Goal: Task Accomplishment & Management: Manage account settings

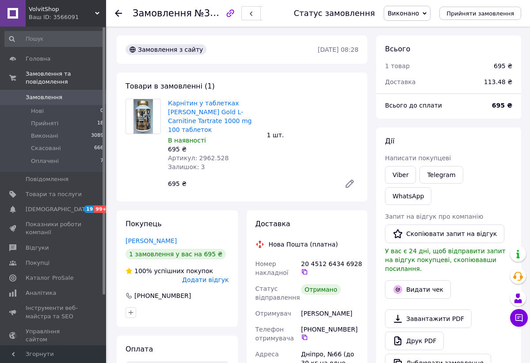
click at [118, 11] on icon at bounding box center [118, 13] width 7 height 7
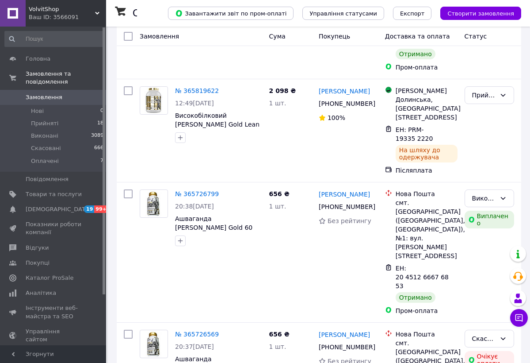
scroll to position [1180, 0]
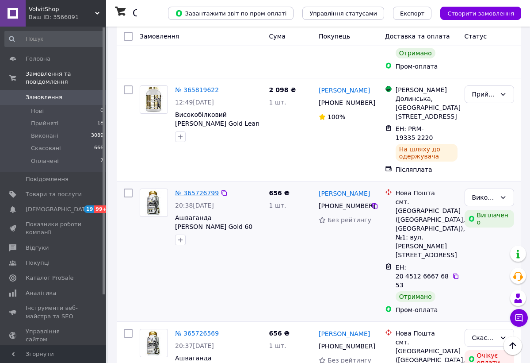
click at [201, 189] on link "№ 365726799" at bounding box center [197, 192] width 44 height 7
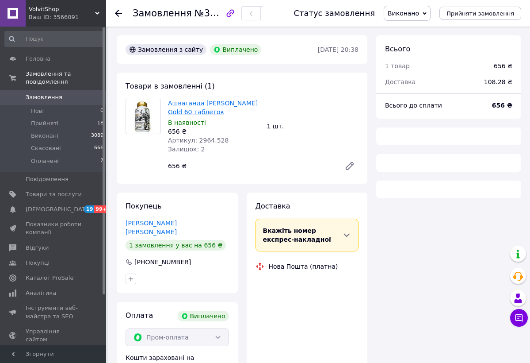
click at [190, 110] on link "Ашваганда [PERSON_NAME] Gold 60 таблеток" at bounding box center [213, 108] width 90 height 16
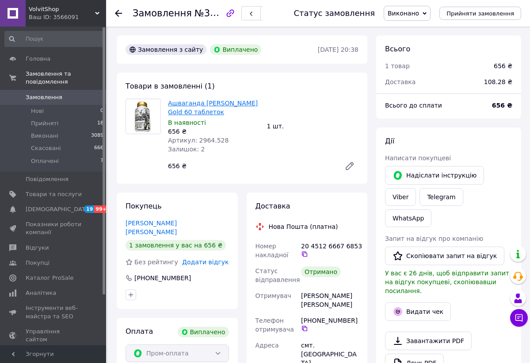
scroll to position [14, 0]
click at [117, 16] on icon at bounding box center [118, 13] width 7 height 7
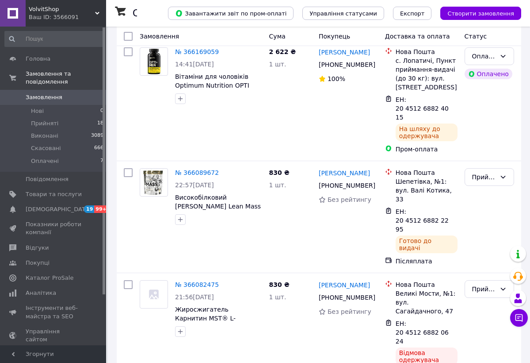
scroll to position [467, 0]
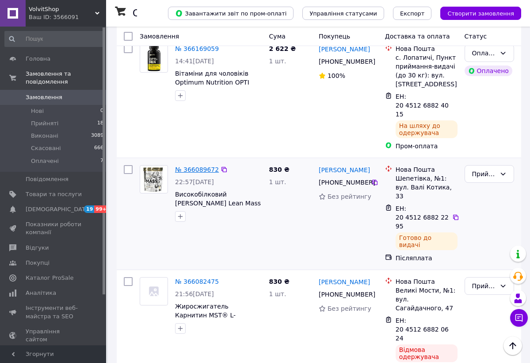
click at [191, 166] on link "№ 366089672" at bounding box center [197, 169] width 44 height 7
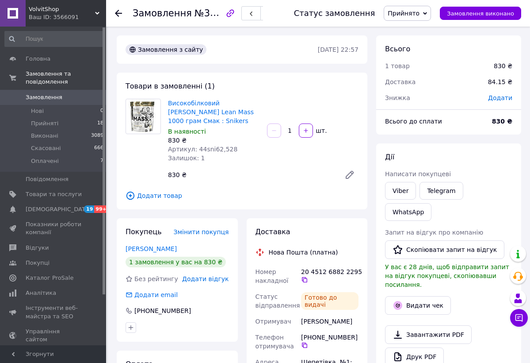
drag, startPoint x: 165, startPoint y: 99, endPoint x: 228, endPoint y: 123, distance: 67.0
click at [228, 123] on div "Високобілковий [PERSON_NAME] Gold Lean Mass 1000 грам Смак : Snikers В наявност…" at bounding box center [214, 130] width 99 height 67
click at [179, 110] on link "Високобілковий [PERSON_NAME] Lean Mass 1000 грам Смак : Snikers" at bounding box center [211, 112] width 86 height 25
click at [118, 13] on use at bounding box center [118, 13] width 7 height 7
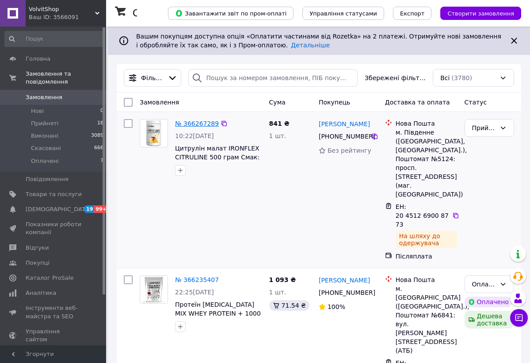
click at [195, 126] on link "№ 366267289" at bounding box center [197, 123] width 44 height 7
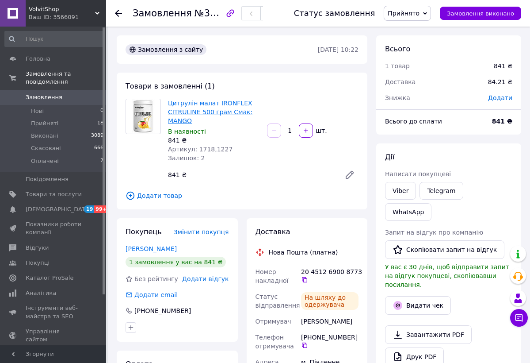
scroll to position [46, 0]
drag, startPoint x: 167, startPoint y: 100, endPoint x: 211, endPoint y: 116, distance: 46.0
click at [211, 116] on div "Цитрулін малат IRONFLEX CITRULINE 500 грам Смак: MANGO В наявності 841 ₴ Артику…" at bounding box center [214, 130] width 99 height 67
click at [240, 166] on div "Цитрулін малат IRONFLEX CITRULINE 500 грам Смак: MANGO В наявності 841 ₴ Артику…" at bounding box center [264, 141] width 198 height 88
click at [196, 111] on link "Цитрулін малат IRONFLEX CITRULINE 500 грам Смак: MANGO" at bounding box center [210, 112] width 84 height 25
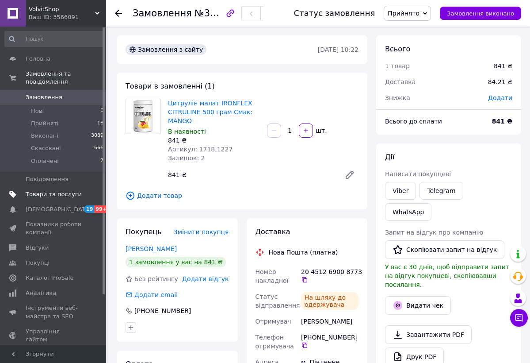
click at [62, 191] on span "Товари та послуги" at bounding box center [54, 194] width 56 height 8
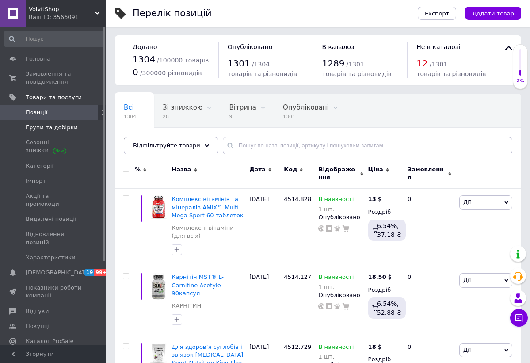
click at [62, 131] on link "Групи та добірки" at bounding box center [54, 127] width 109 height 15
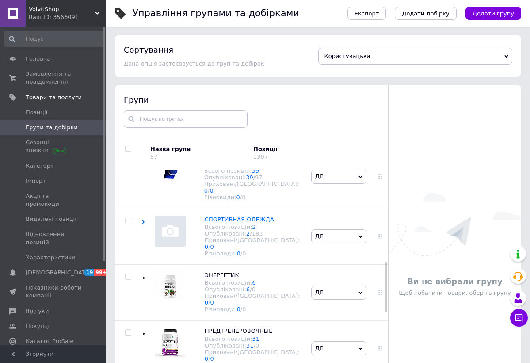
scroll to position [434, 0]
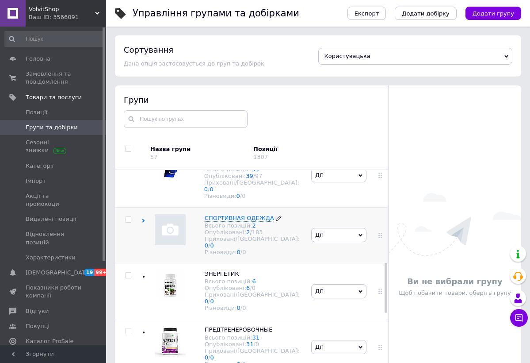
click at [214, 214] on span "СПОРТИВНАЯ ОДЕЖДА" at bounding box center [239, 217] width 69 height 7
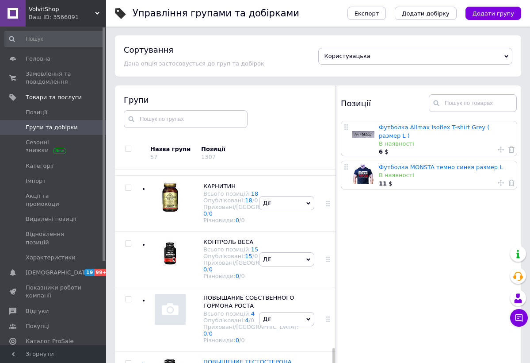
scroll to position [1341, 0]
click at [224, 133] on span "ГЛЮТАМИН" at bounding box center [220, 129] width 35 height 7
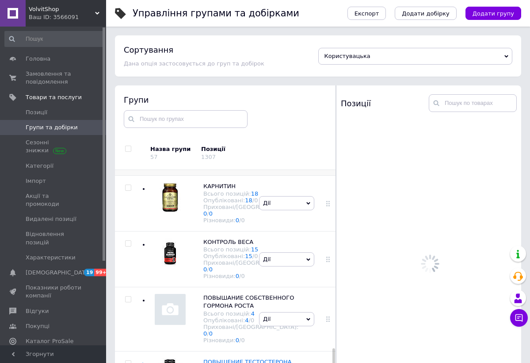
click at [129, 134] on input "checkbox" at bounding box center [128, 132] width 6 height 6
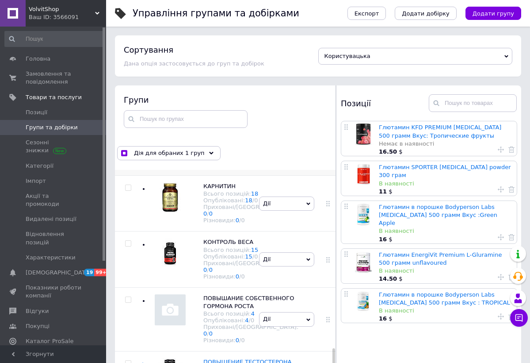
click at [129, 135] on input "checkbox" at bounding box center [128, 132] width 6 height 6
checkbox input "false"
click at [218, 147] on div "Опубліковані: 5 / 0" at bounding box center [250, 144] width 95 height 7
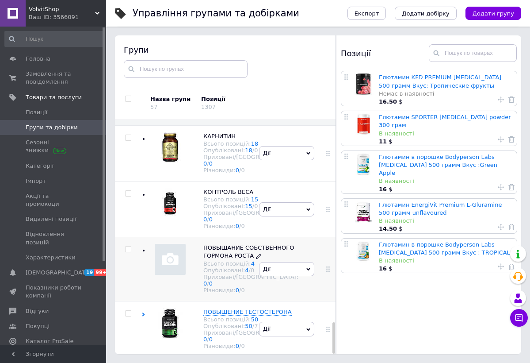
scroll to position [50, 0]
click at [44, 113] on span "Позиції" at bounding box center [37, 112] width 22 height 8
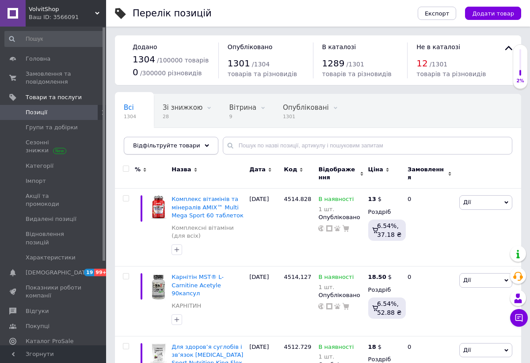
click at [174, 146] on span "Відфільтруйте товари" at bounding box center [166, 145] width 67 height 7
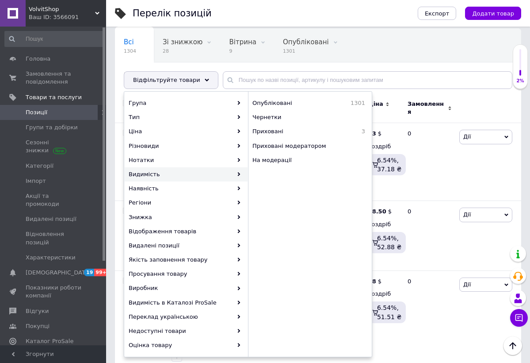
scroll to position [68, 0]
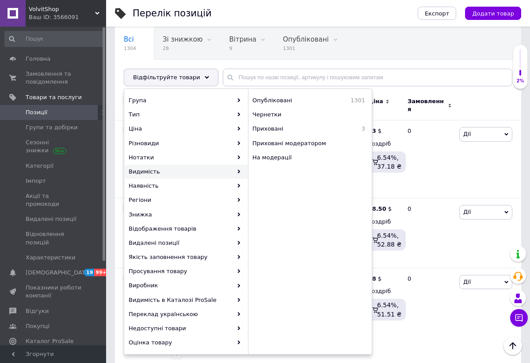
click at [182, 172] on div "Видимість" at bounding box center [186, 172] width 123 height 14
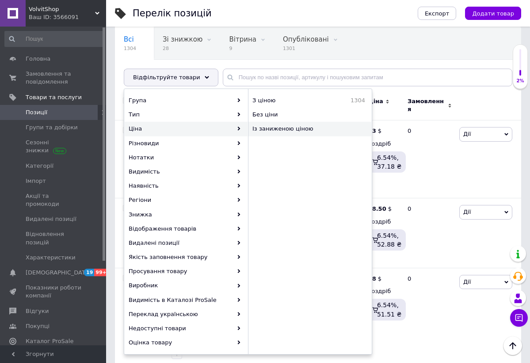
click at [260, 134] on div "Із заниженою ціною" at bounding box center [310, 129] width 123 height 14
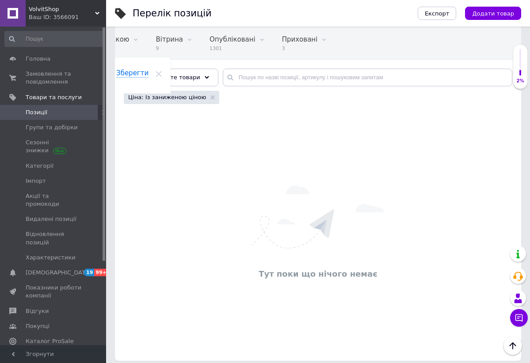
click at [209, 96] on div "Ціна: Із заниженою ціною" at bounding box center [172, 97] width 96 height 13
click at [211, 97] on use at bounding box center [213, 97] width 4 height 4
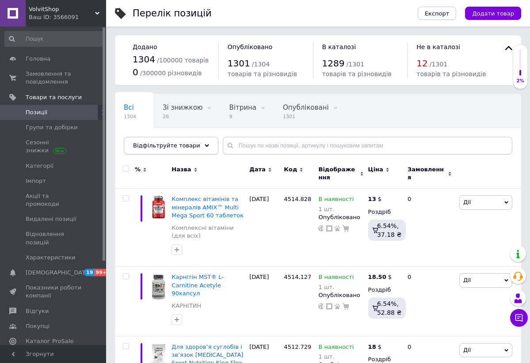
click at [193, 144] on span "Відфільтруйте товари" at bounding box center [166, 145] width 67 height 7
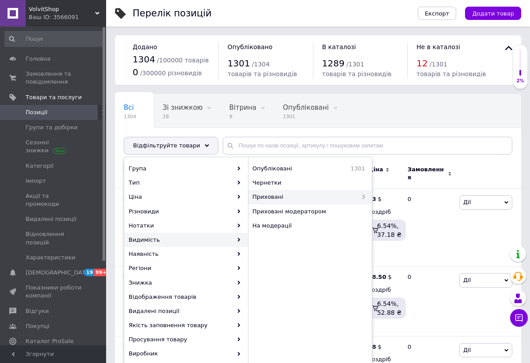
click at [285, 195] on span "Приховані" at bounding box center [297, 197] width 89 height 8
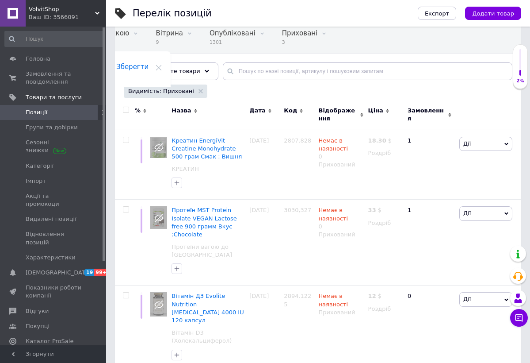
scroll to position [74, 0]
click at [127, 109] on input "checkbox" at bounding box center [126, 110] width 6 height 6
checkbox input "true"
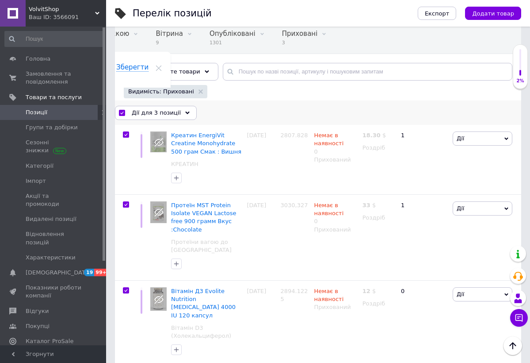
click at [186, 115] on div "Дії для 3 позиції" at bounding box center [156, 113] width 82 height 14
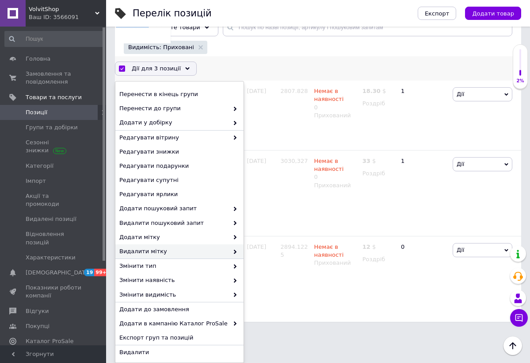
scroll to position [118, 0]
click at [169, 350] on span "Видалити" at bounding box center [178, 352] width 118 height 8
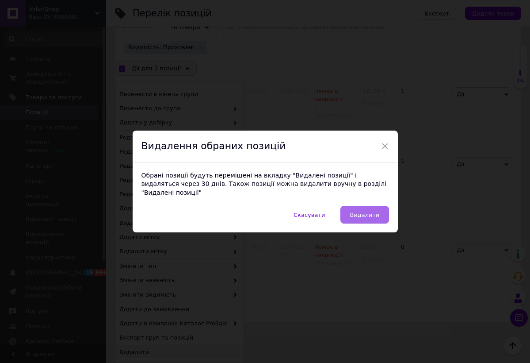
click at [353, 211] on span "Видалити" at bounding box center [365, 214] width 30 height 7
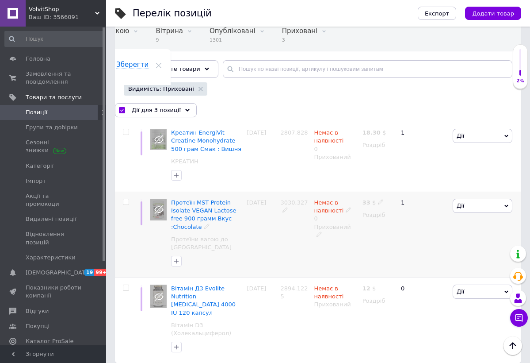
checkbox input "false"
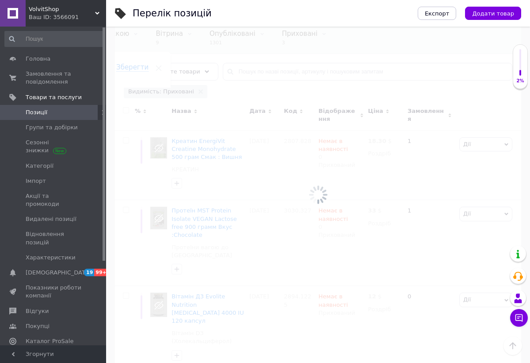
scroll to position [0, 40]
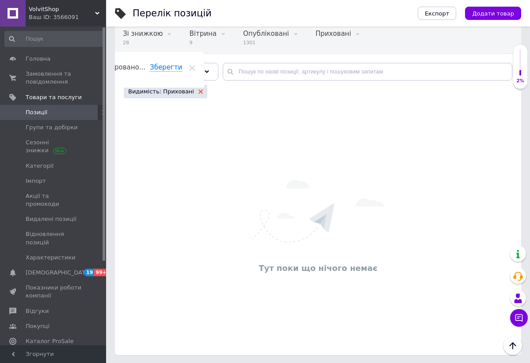
click at [199, 91] on icon at bounding box center [201, 91] width 4 height 4
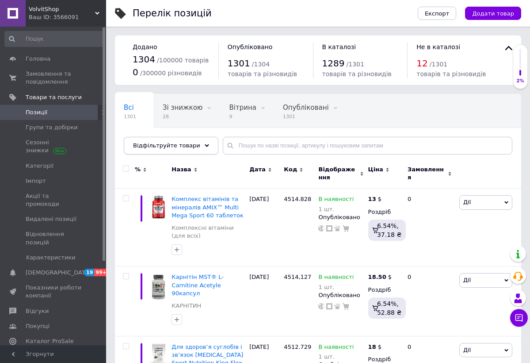
click at [195, 148] on div "Відфільтруйте товари" at bounding box center [171, 146] width 95 height 18
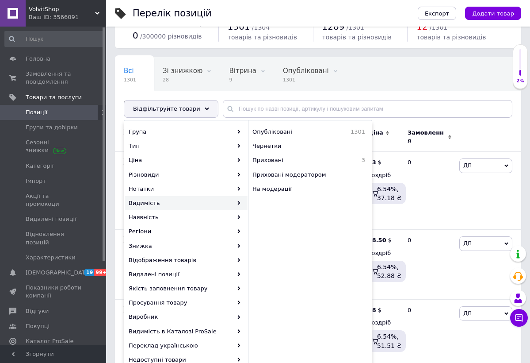
scroll to position [39, 0]
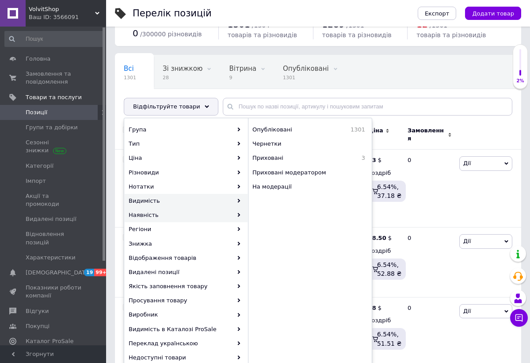
click at [202, 214] on div "Наявність" at bounding box center [186, 215] width 123 height 14
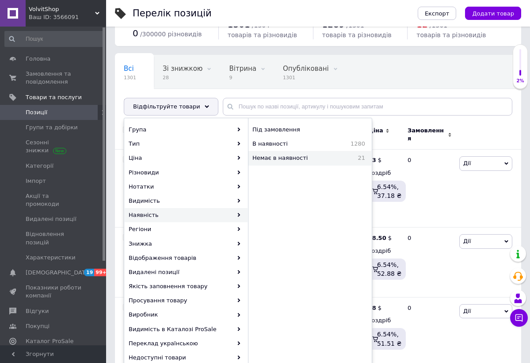
click at [272, 159] on span "Немає в наявності" at bounding box center [299, 158] width 93 height 8
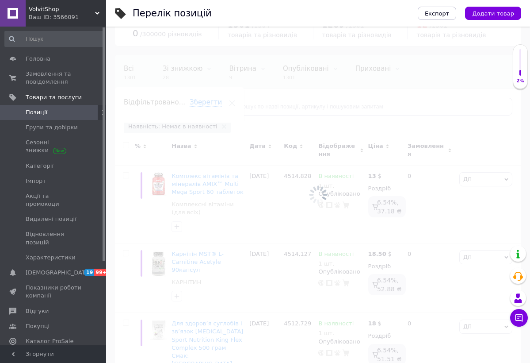
scroll to position [0, 73]
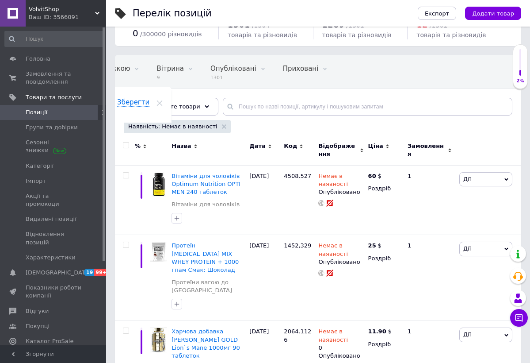
click at [126, 145] on input "checkbox" at bounding box center [126, 145] width 6 height 6
checkbox input "true"
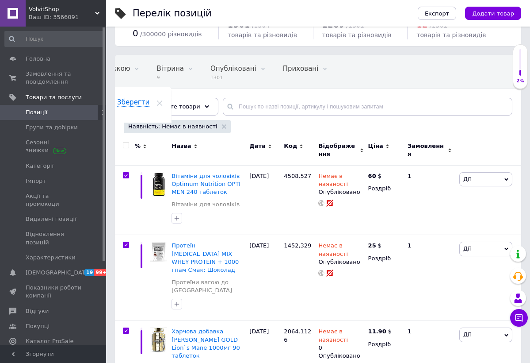
checkbox input "true"
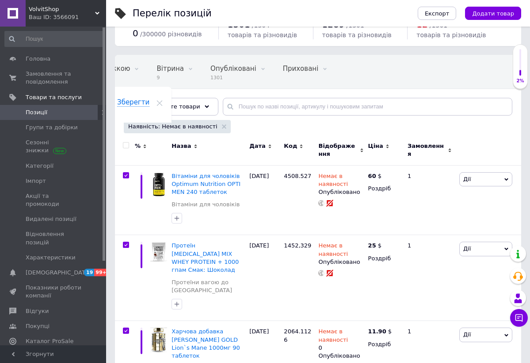
checkbox input "true"
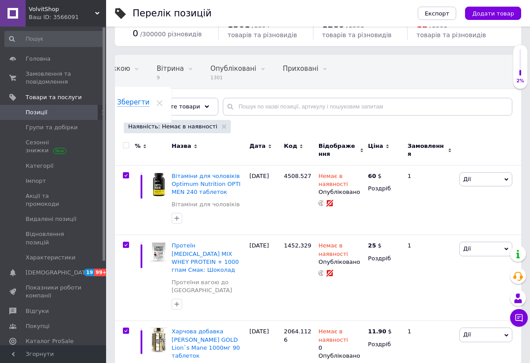
checkbox input "true"
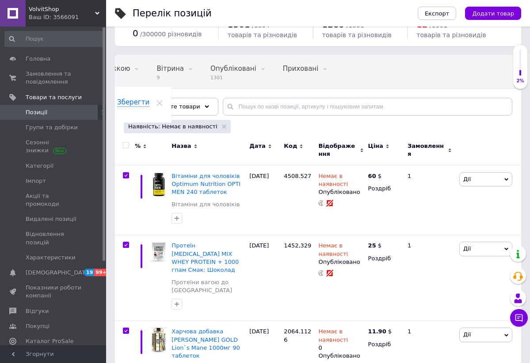
checkbox input "true"
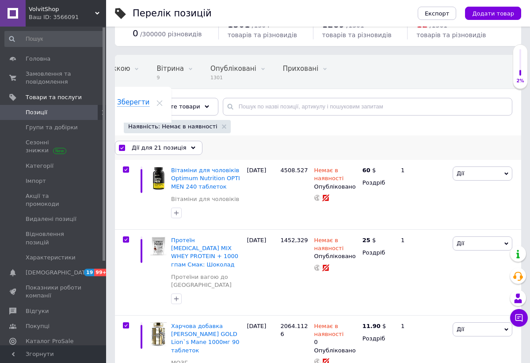
click at [190, 147] on div "Дії для 21 позиція" at bounding box center [159, 148] width 88 height 14
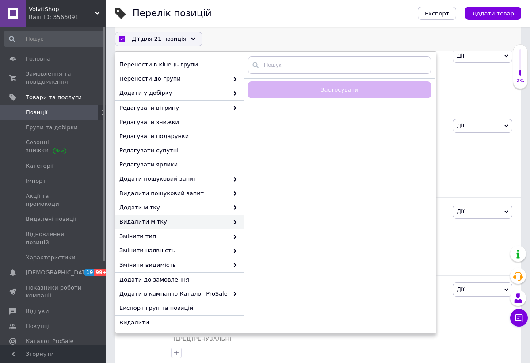
scroll to position [165, 0]
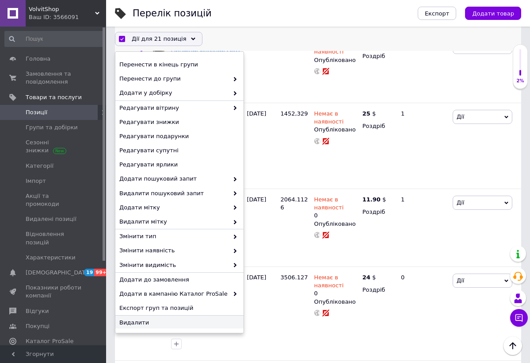
click at [183, 321] on span "Видалити" at bounding box center [178, 322] width 118 height 8
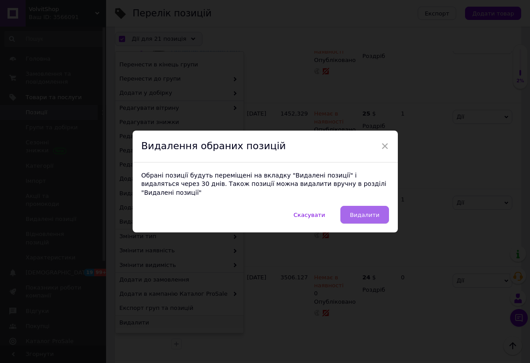
click at [362, 212] on span "Видалити" at bounding box center [365, 214] width 30 height 7
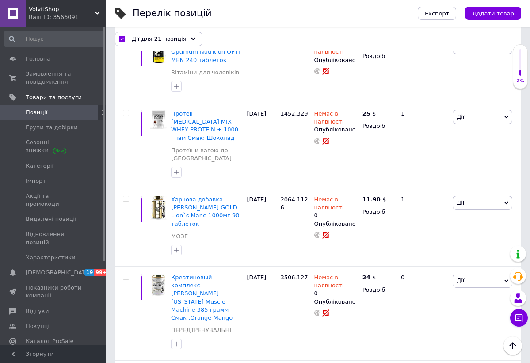
checkbox input "false"
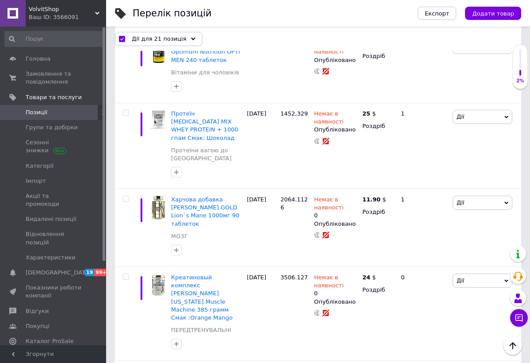
checkbox input "false"
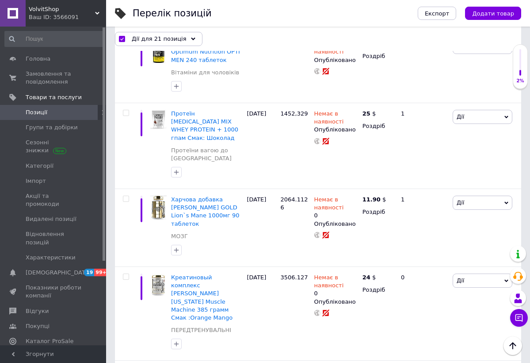
checkbox input "false"
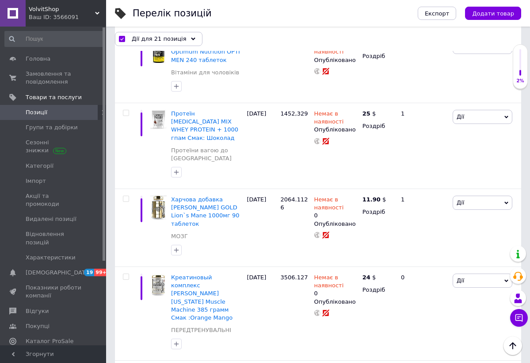
checkbox input "false"
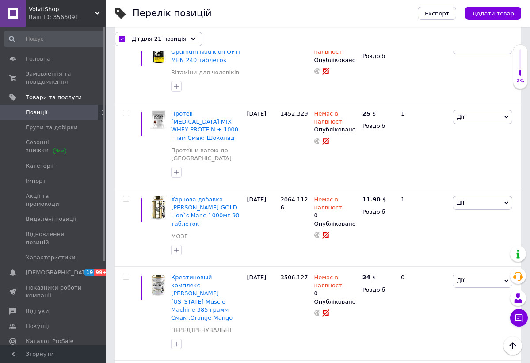
checkbox input "false"
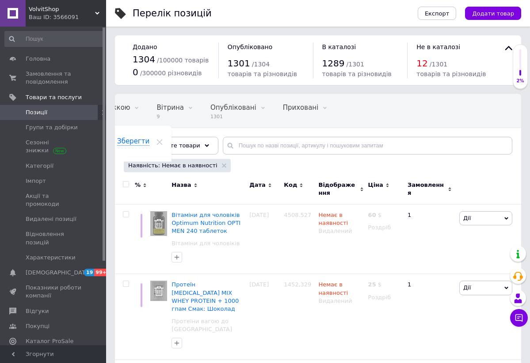
scroll to position [0, 0]
click at [222, 166] on use at bounding box center [224, 165] width 4 height 4
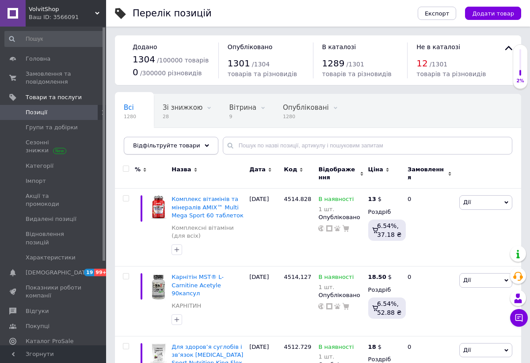
click at [205, 145] on icon at bounding box center [207, 145] width 4 height 4
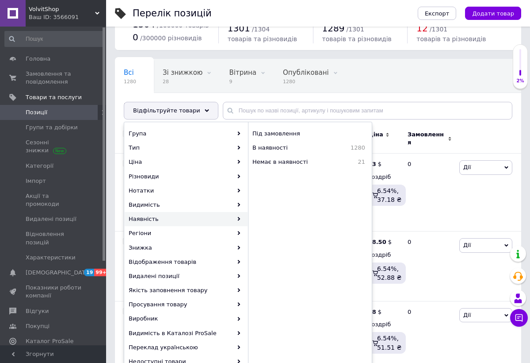
scroll to position [38, 0]
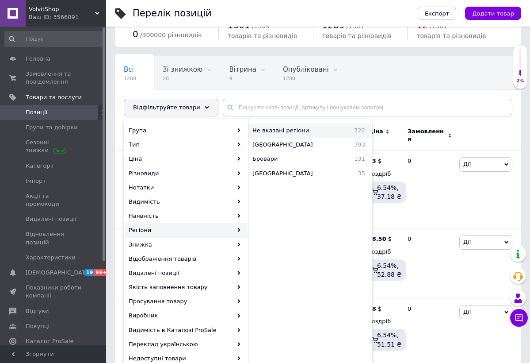
click at [276, 132] on span "Не вказані регіони" at bounding box center [297, 130] width 88 height 8
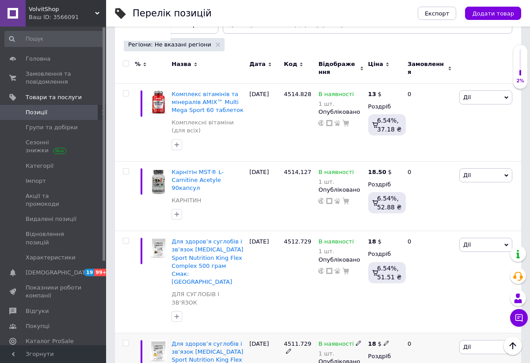
scroll to position [120, 0]
click at [126, 65] on input "checkbox" at bounding box center [126, 64] width 6 height 6
checkbox input "true"
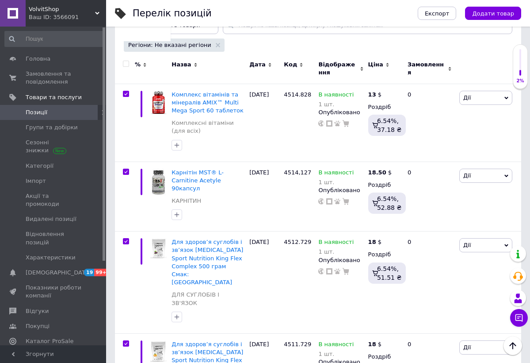
checkbox input "true"
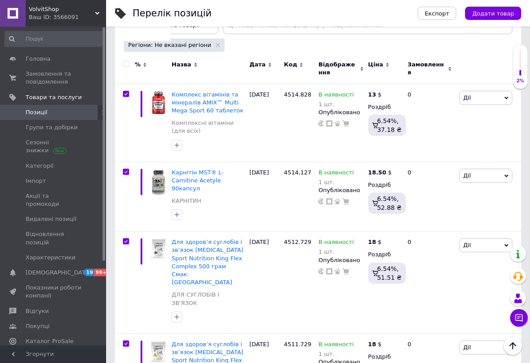
checkbox input "true"
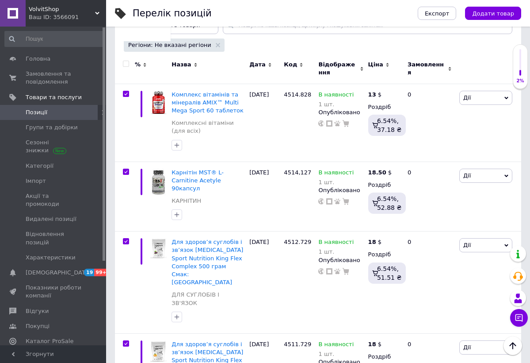
checkbox input "true"
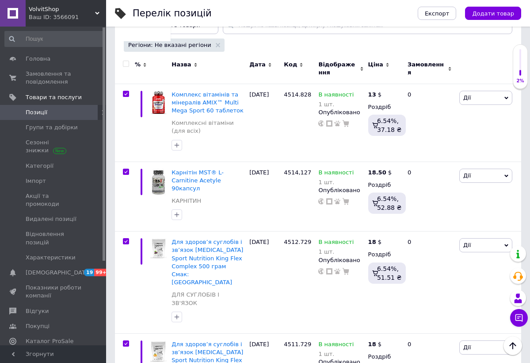
checkbox input "true"
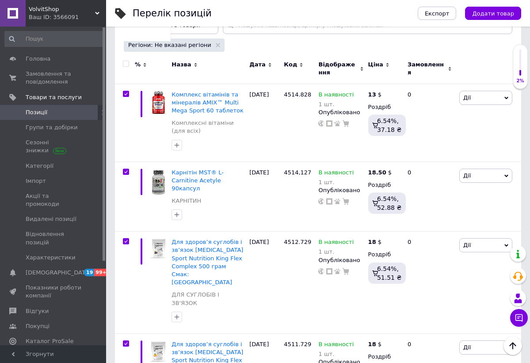
checkbox input "true"
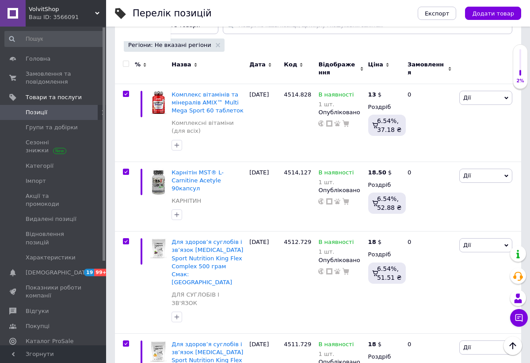
checkbox input "true"
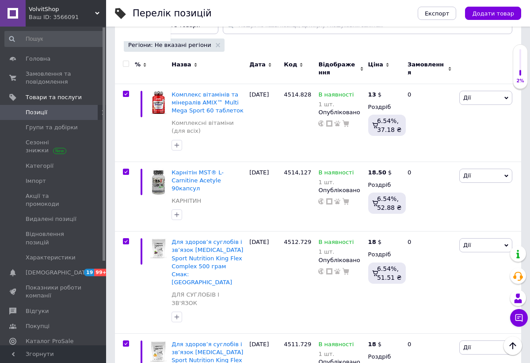
checkbox input "true"
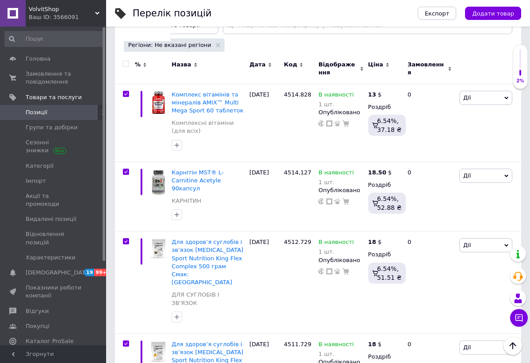
checkbox input "true"
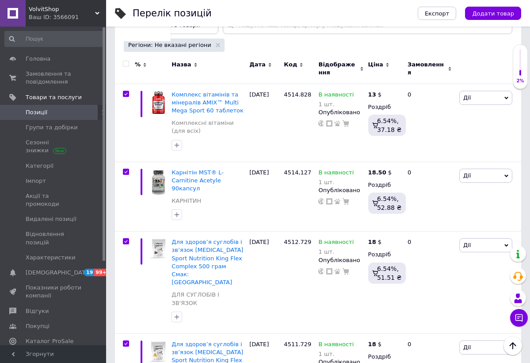
checkbox input "true"
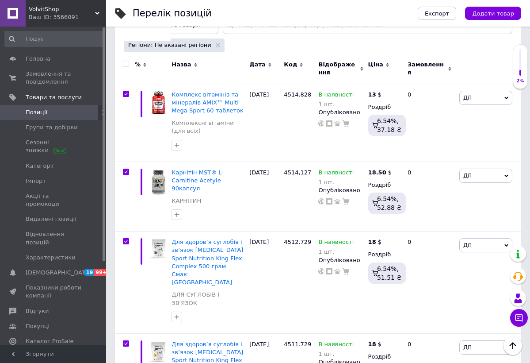
checkbox input "true"
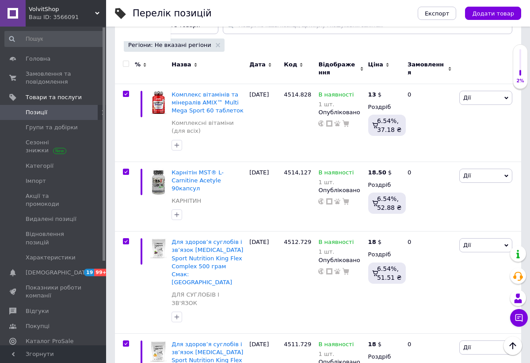
checkbox input "true"
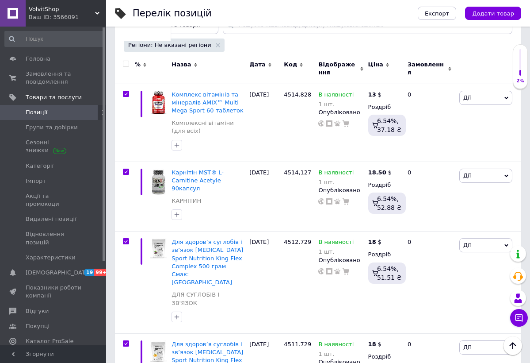
checkbox input "true"
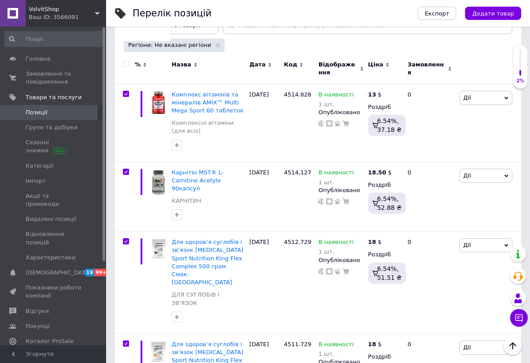
checkbox input "true"
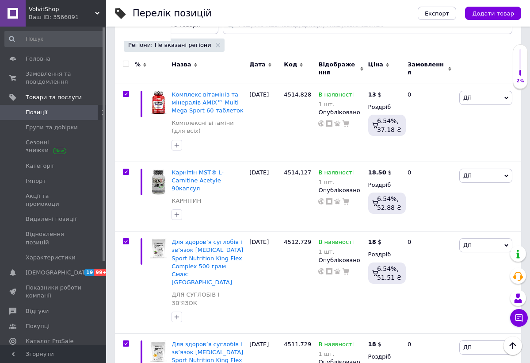
checkbox input "true"
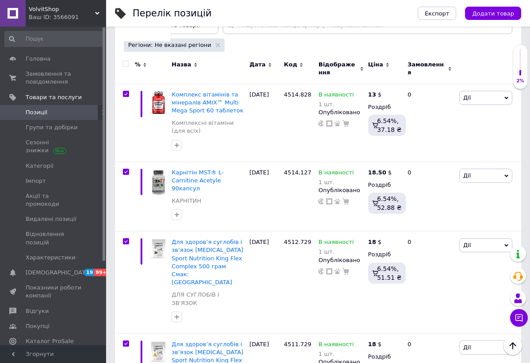
checkbox input "true"
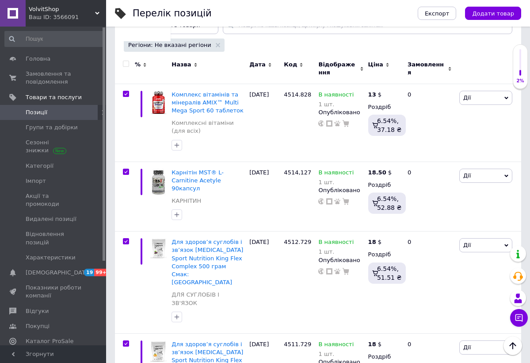
checkbox input "true"
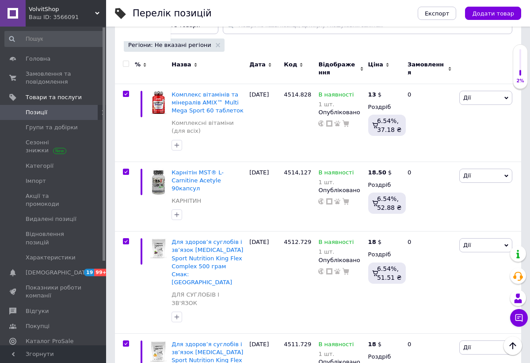
checkbox input "true"
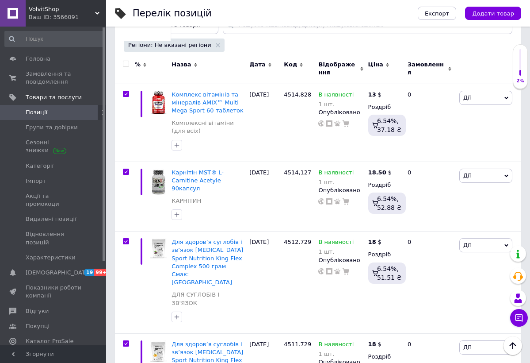
checkbox input "true"
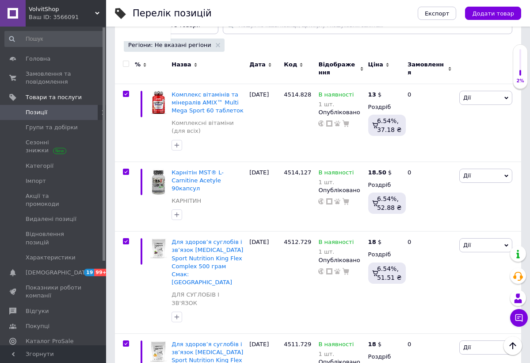
checkbox input "true"
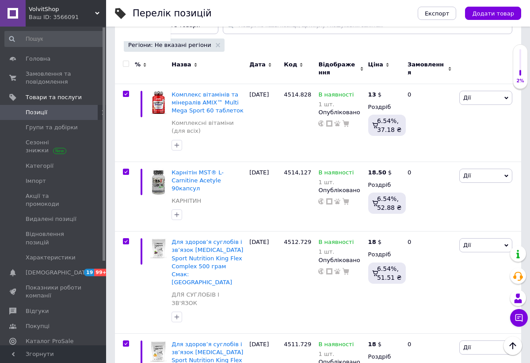
checkbox input "true"
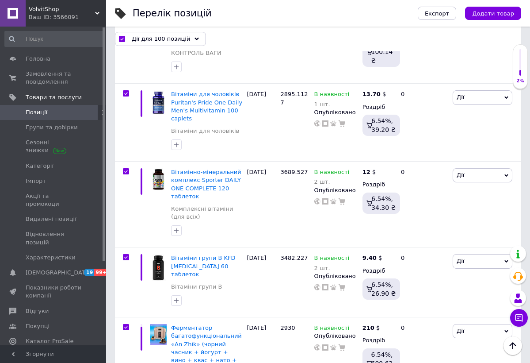
scroll to position [3252, 0]
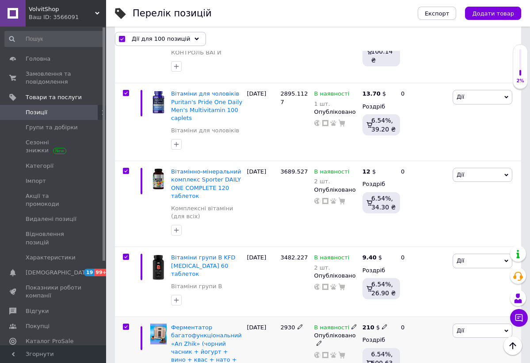
click at [126, 324] on input "checkbox" at bounding box center [126, 327] width 6 height 6
checkbox input "false"
checkbox input "true"
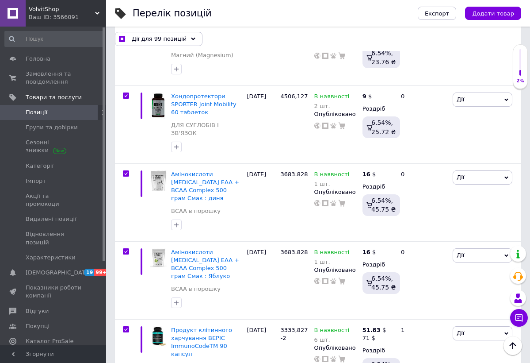
scroll to position [3958, 0]
checkbox input "false"
checkbox input "true"
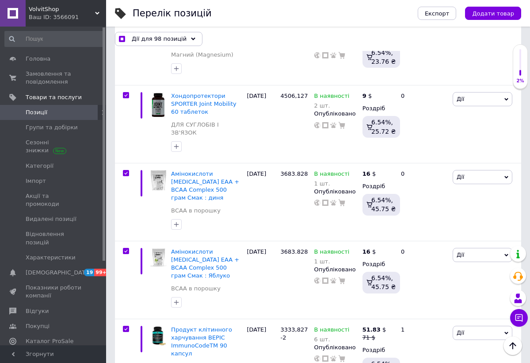
checkbox input "false"
checkbox input "true"
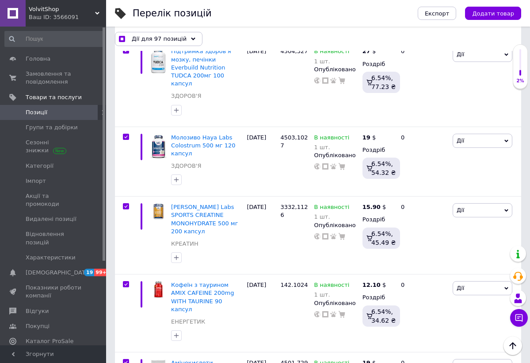
scroll to position [4678, 0]
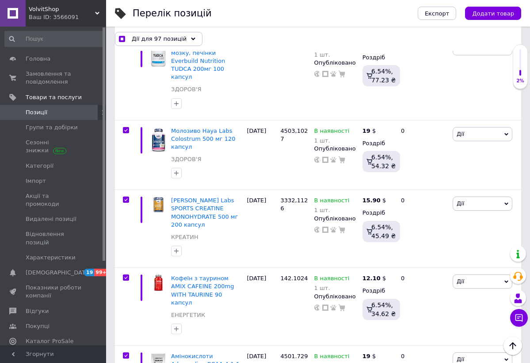
checkbox input "false"
checkbox input "true"
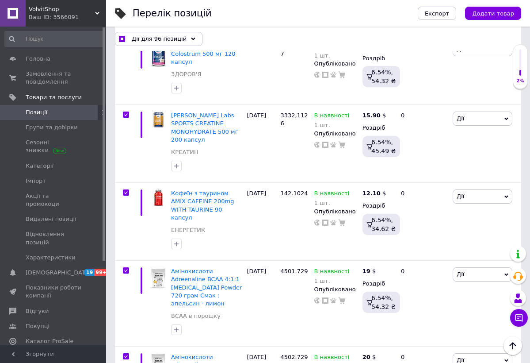
scroll to position [4764, 0]
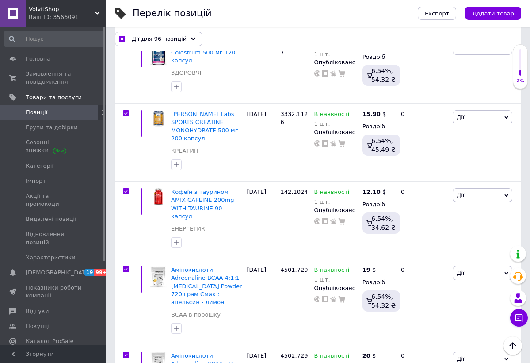
checkbox input "false"
checkbox input "true"
checkbox input "false"
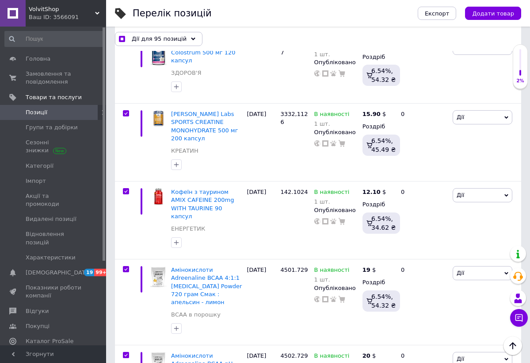
checkbox input "true"
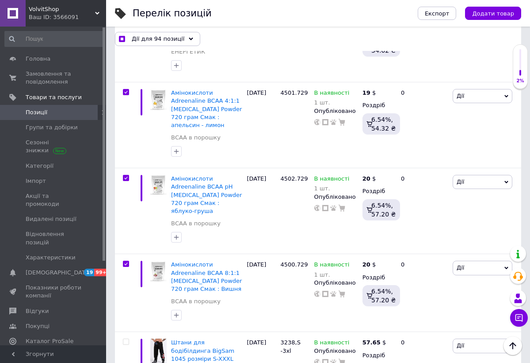
scroll to position [4944, 0]
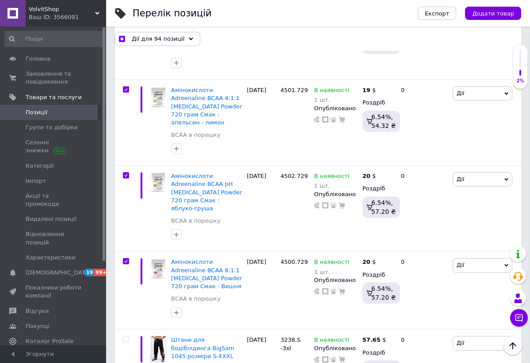
checkbox input "false"
checkbox input "true"
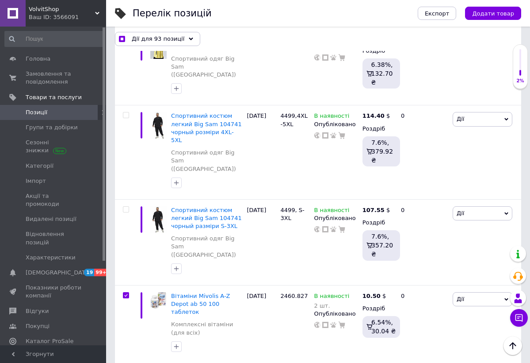
scroll to position [5332, 0]
checkbox input "false"
checkbox input "true"
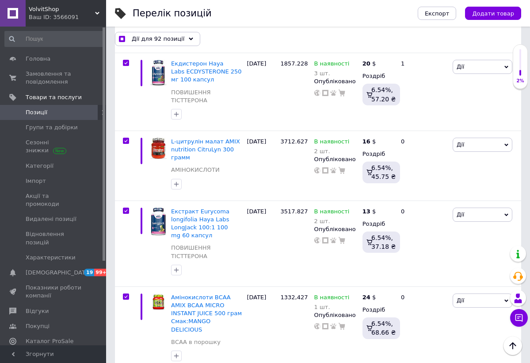
scroll to position [6156, 0]
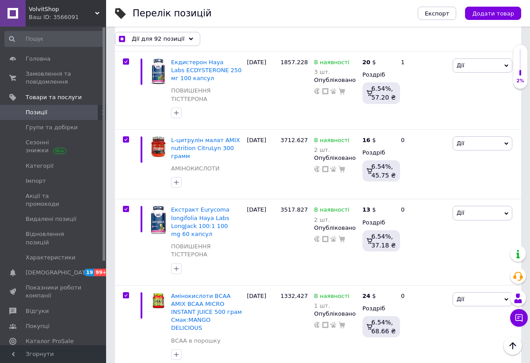
checkbox input "false"
checkbox input "true"
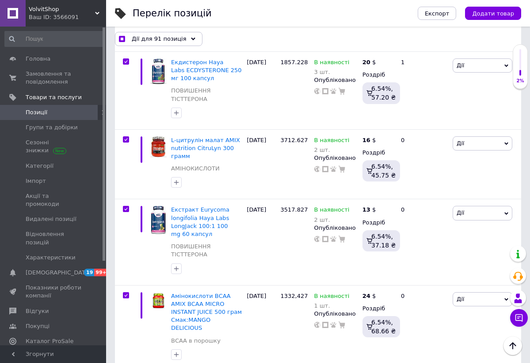
checkbox input "false"
checkbox input "true"
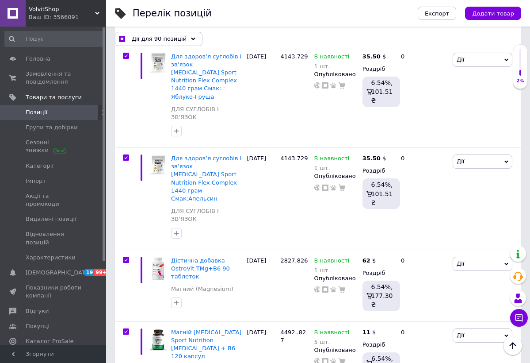
scroll to position [7024, 0]
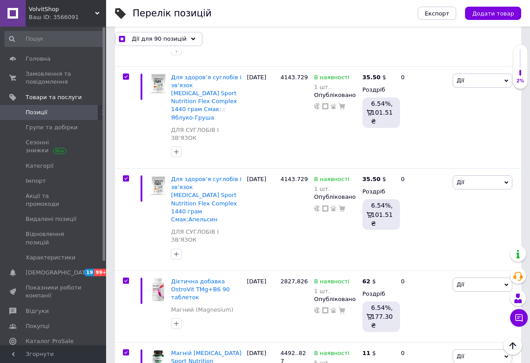
checkbox input "false"
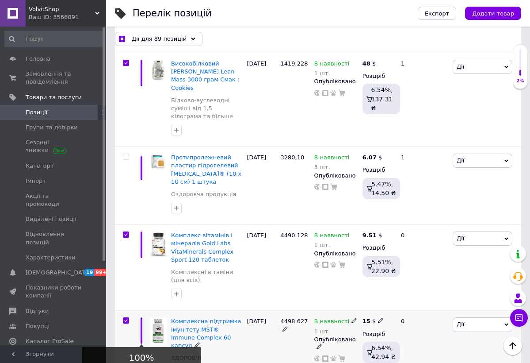
scroll to position [7530, 0]
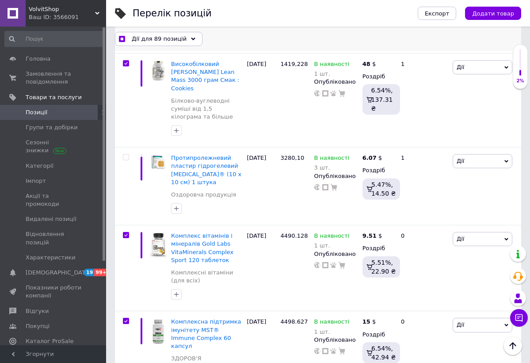
click at [191, 35] on div "Дії для 89 позицій" at bounding box center [159, 38] width 88 height 14
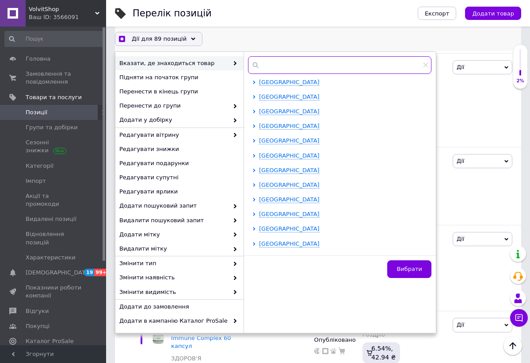
click at [281, 66] on input "text" at bounding box center [340, 65] width 184 height 18
checkbox input "true"
type input "Ч"
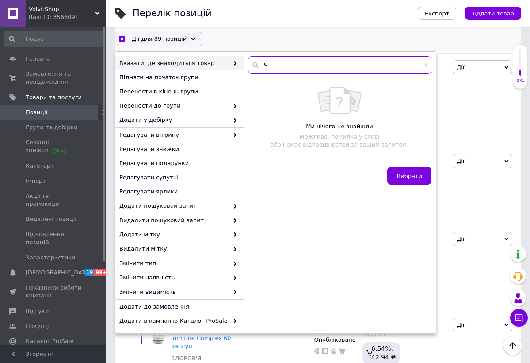
checkbox input "true"
type input "Че"
checkbox input "true"
type input "Чер"
checkbox input "true"
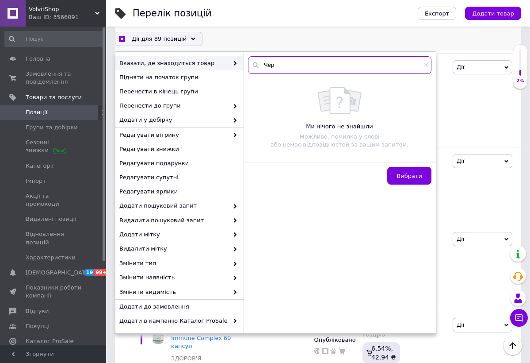
type input "Черн"
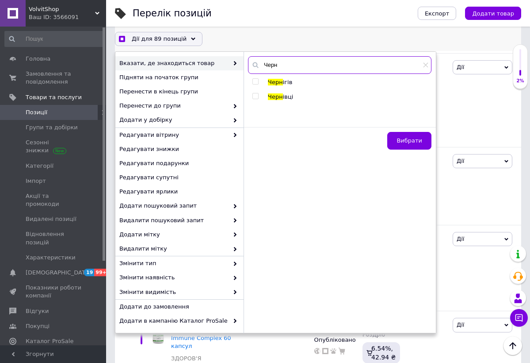
checkbox input "true"
type input "Черн"
click at [275, 98] on span "Черн" at bounding box center [275, 96] width 15 height 7
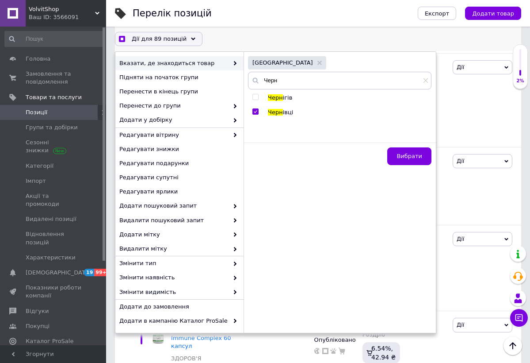
checkbox input "true"
click at [402, 158] on span "Вибрати" at bounding box center [410, 156] width 26 height 7
checkbox input "true"
checkbox input "false"
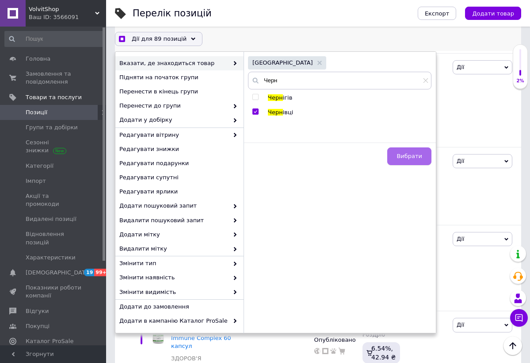
checkbox input "false"
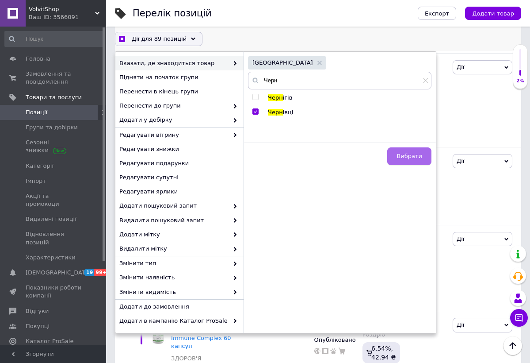
checkbox input "false"
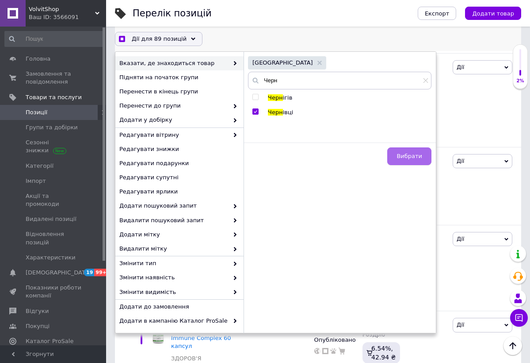
checkbox input "false"
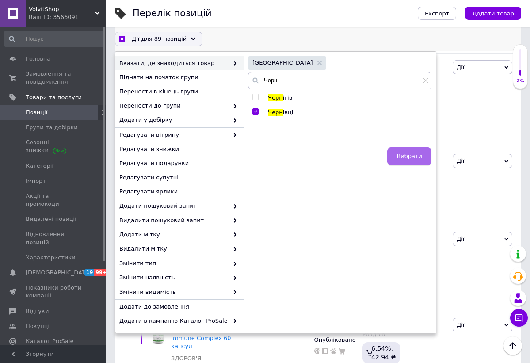
checkbox input "false"
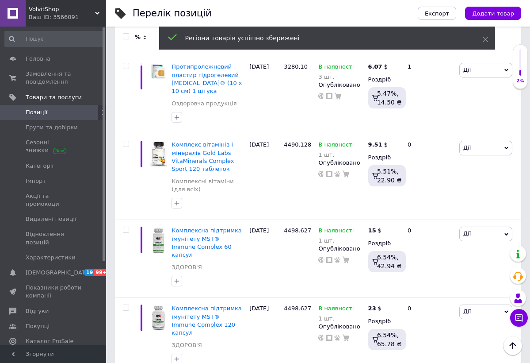
scroll to position [7432, 0]
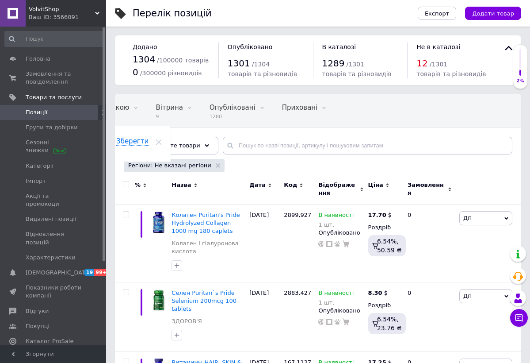
click at [126, 183] on input "checkbox" at bounding box center [126, 184] width 6 height 6
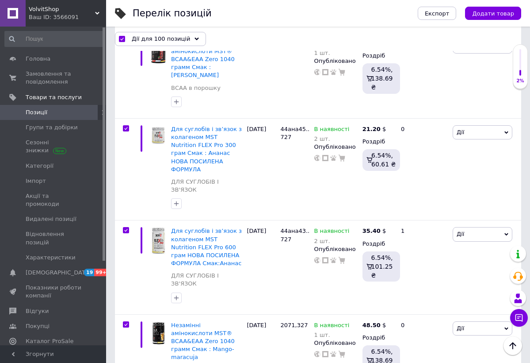
scroll to position [3935, 0]
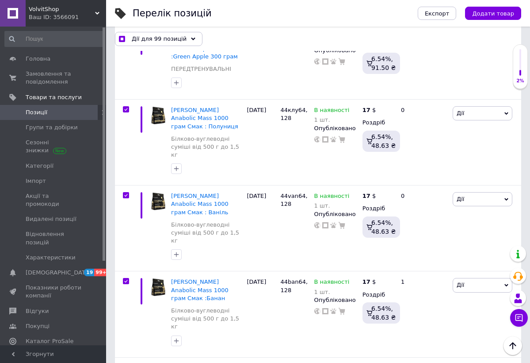
scroll to position [5473, 0]
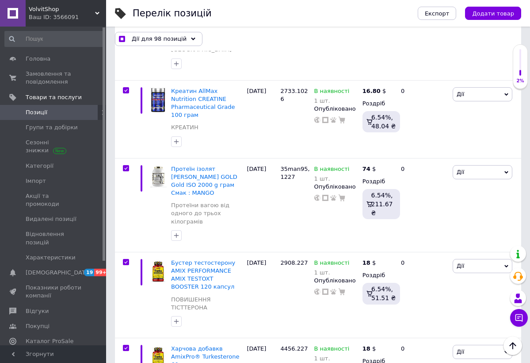
scroll to position [7428, 0]
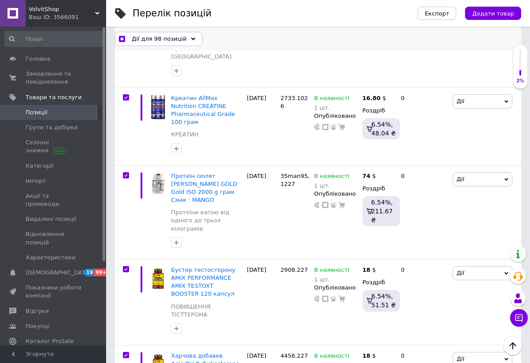
click at [183, 38] on div "Дії для 98 позицій" at bounding box center [159, 38] width 88 height 14
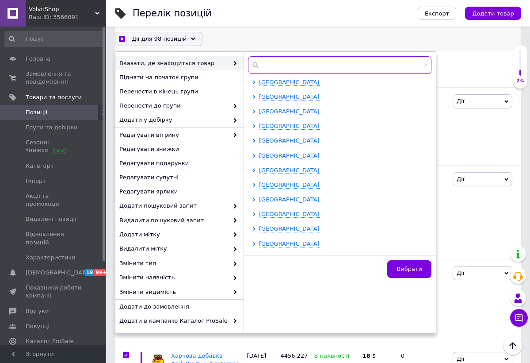
click at [280, 62] on input "text" at bounding box center [340, 65] width 184 height 18
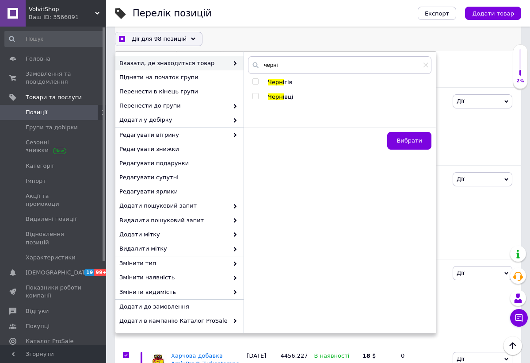
click at [271, 100] on span "Черні" at bounding box center [276, 96] width 16 height 7
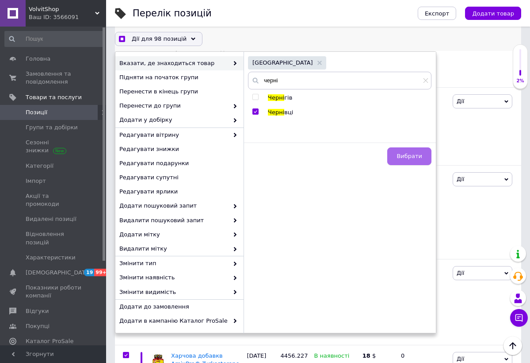
click at [400, 157] on span "Вибрати" at bounding box center [410, 156] width 26 height 7
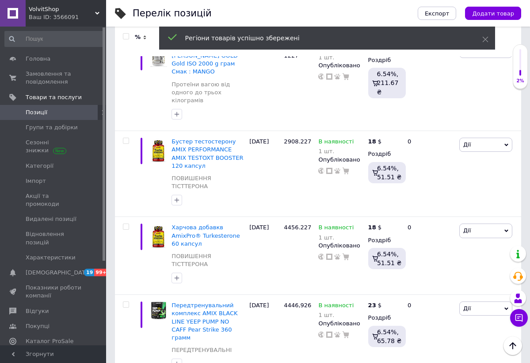
scroll to position [7334, 0]
